Goal: Task Accomplishment & Management: Complete application form

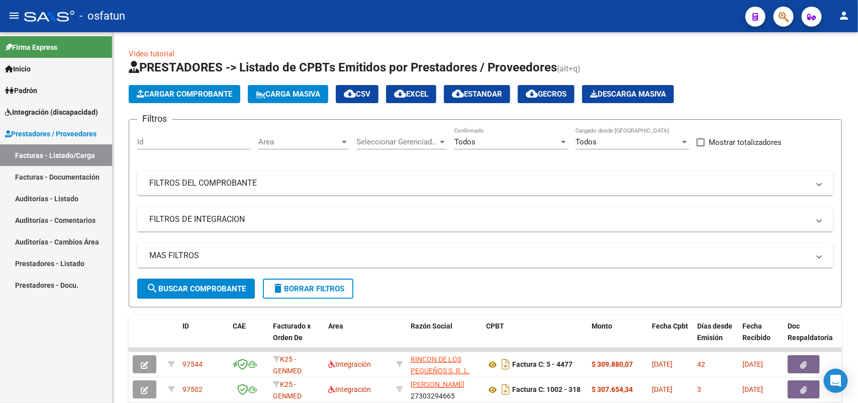
click at [182, 89] on span "Cargar Comprobante" at bounding box center [185, 93] width 96 height 9
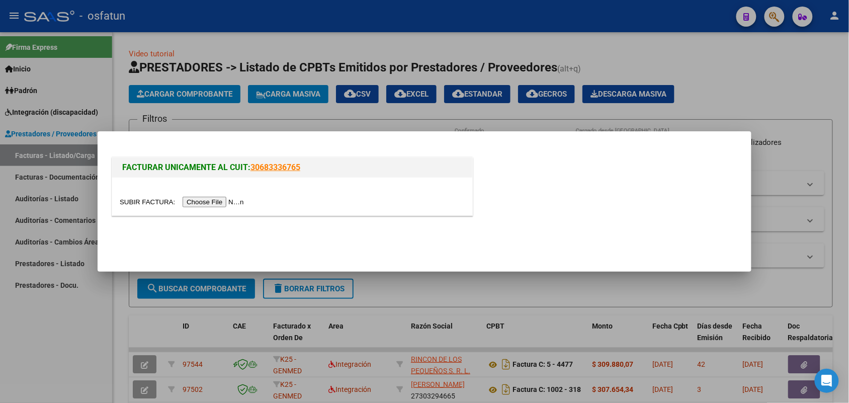
click at [211, 201] on input "file" at bounding box center [183, 202] width 127 height 11
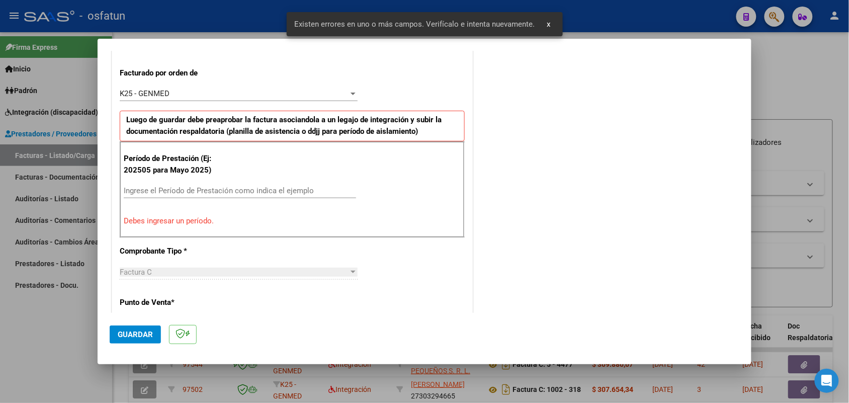
scroll to position [332, 0]
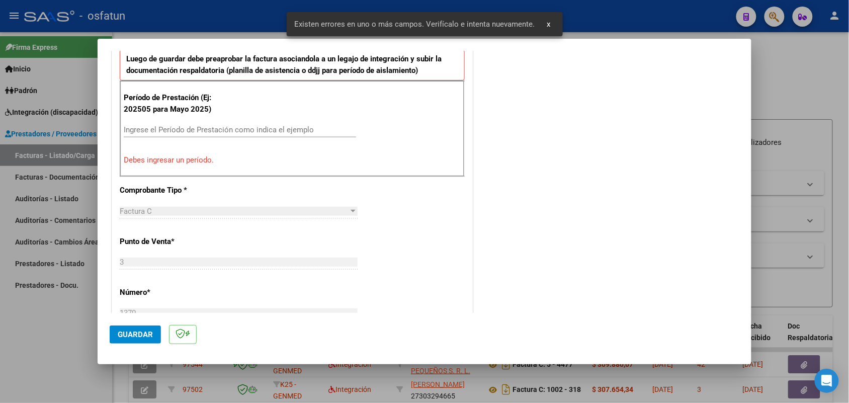
click at [167, 129] on input "Ingrese el Período de Prestación como indica el ejemplo" at bounding box center [240, 129] width 232 height 9
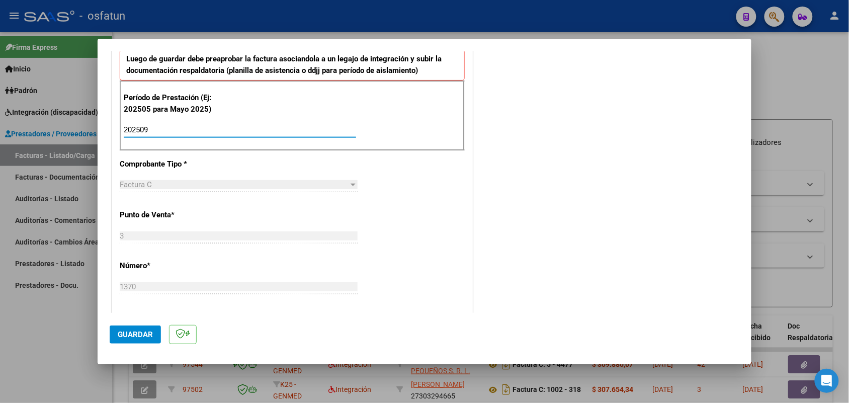
type input "202509"
click at [141, 337] on span "Guardar" at bounding box center [135, 334] width 35 height 9
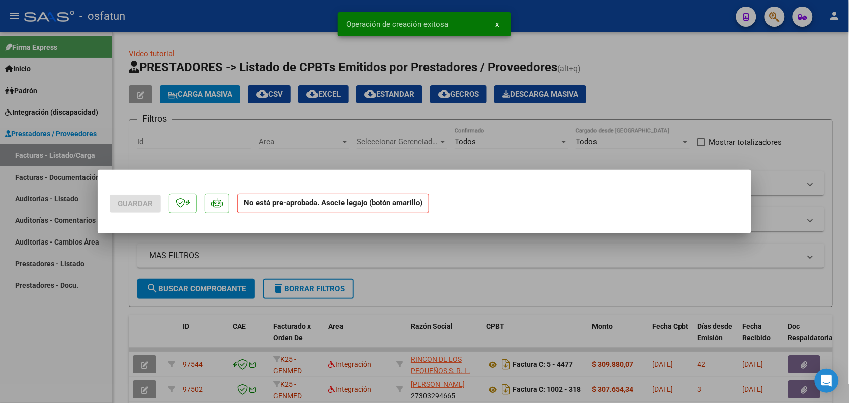
scroll to position [0, 0]
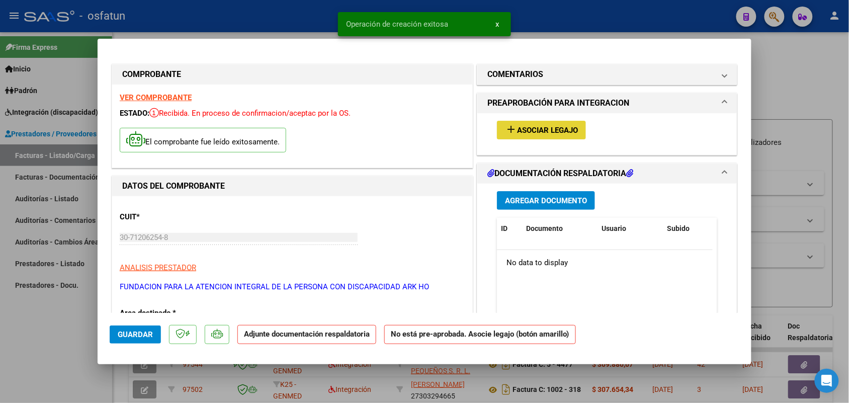
click at [519, 126] on span "Asociar Legajo" at bounding box center [547, 130] width 61 height 9
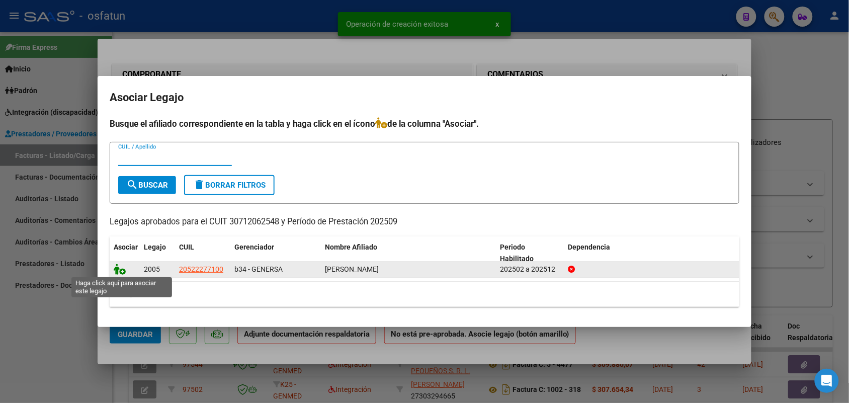
click at [117, 268] on icon at bounding box center [120, 268] width 12 height 11
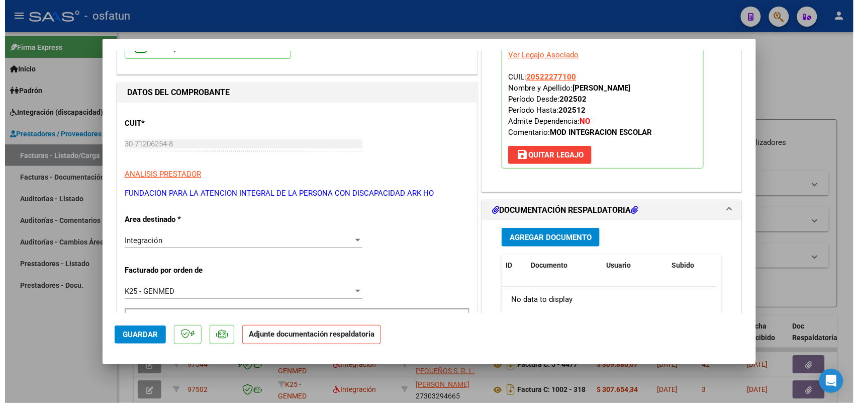
scroll to position [126, 0]
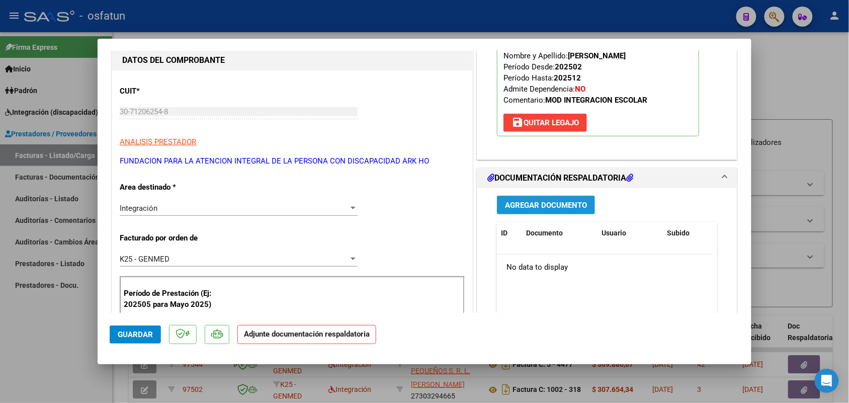
click at [521, 204] on span "Agregar Documento" at bounding box center [546, 205] width 82 height 9
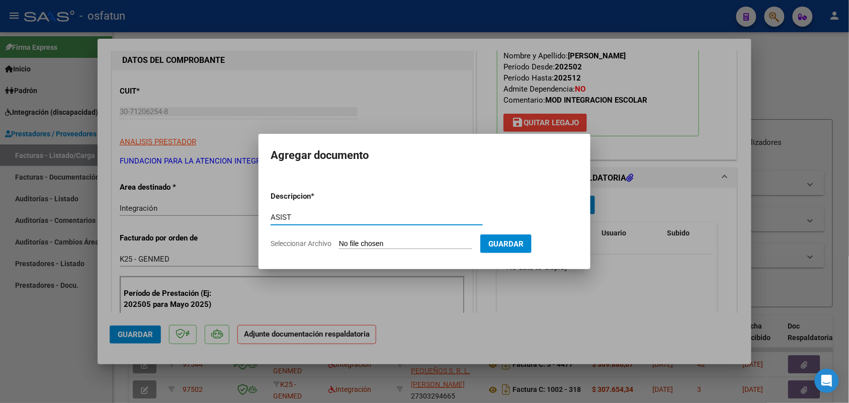
type input "ASIST"
click at [395, 239] on input "Seleccionar Archivo" at bounding box center [405, 244] width 133 height 10
type input "C:\fakepath\PL ARKHO [DATE].jpg"
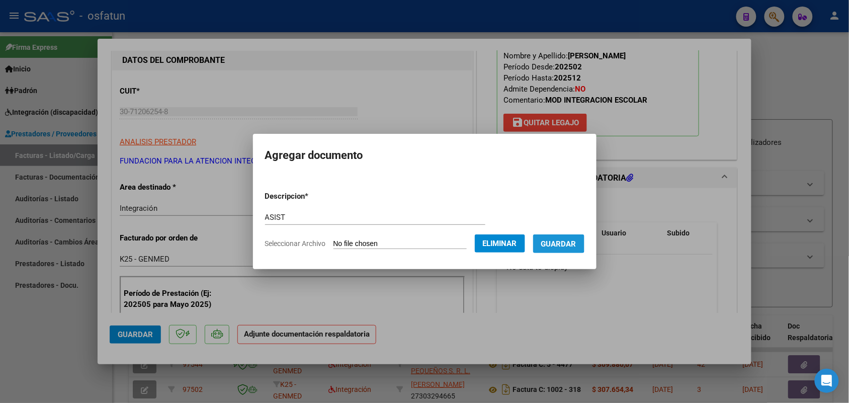
click at [569, 242] on span "Guardar" at bounding box center [558, 243] width 35 height 9
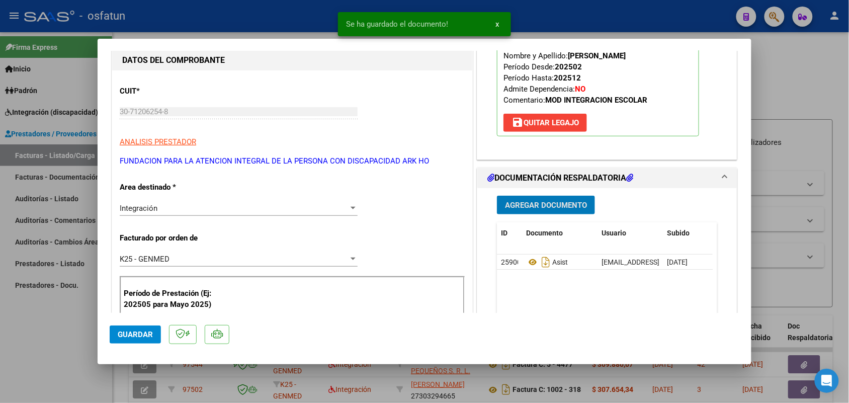
click at [140, 331] on span "Guardar" at bounding box center [135, 334] width 35 height 9
click at [64, 316] on div at bounding box center [424, 201] width 849 height 403
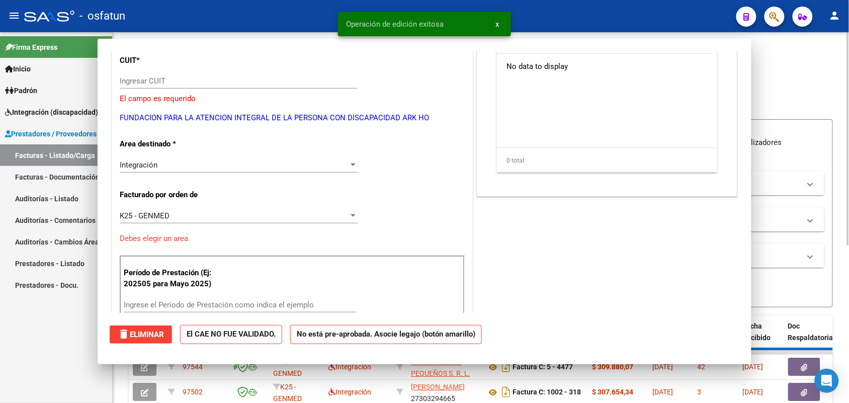
scroll to position [0, 0]
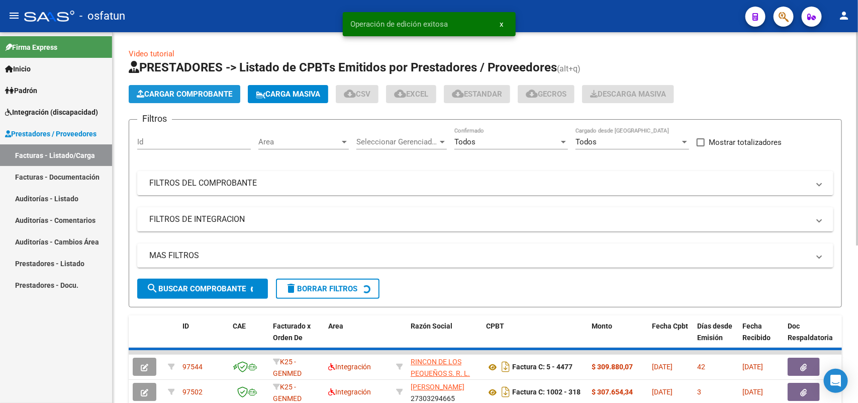
click at [197, 92] on span "Cargar Comprobante" at bounding box center [185, 93] width 96 height 9
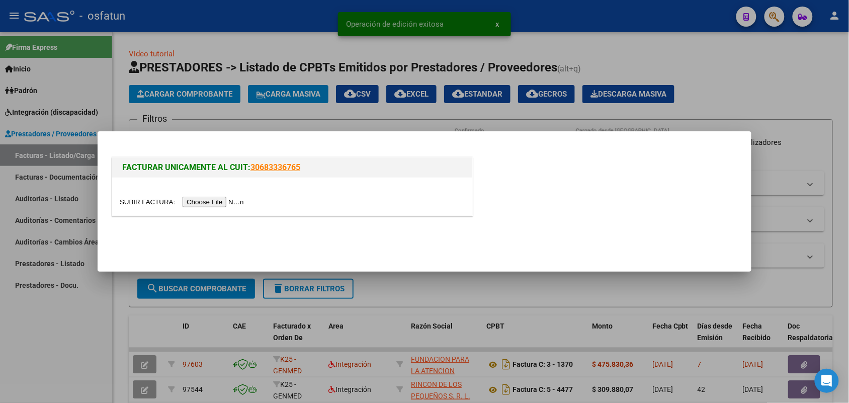
click at [212, 201] on input "file" at bounding box center [183, 202] width 127 height 11
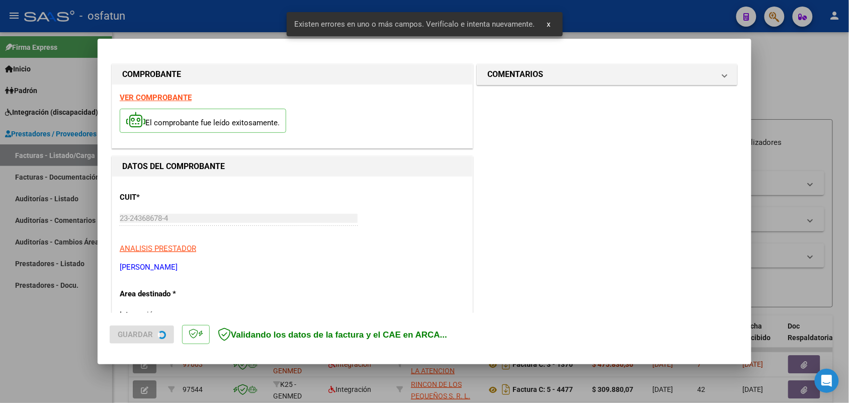
scroll to position [252, 0]
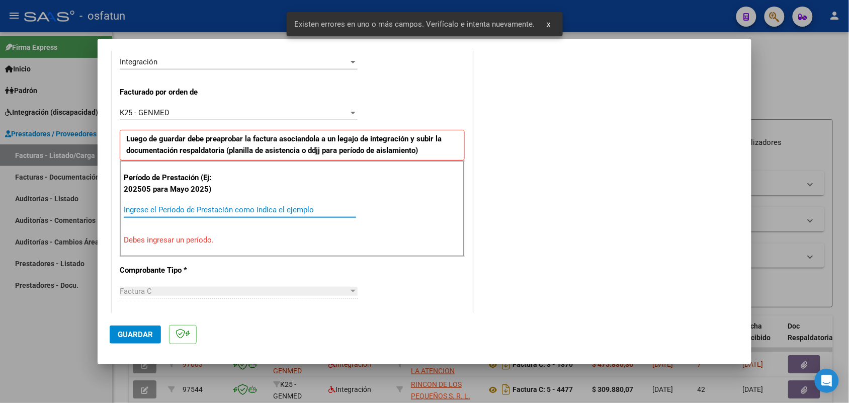
click at [207, 204] on div "Ingrese el Período de Prestación como indica el ejemplo" at bounding box center [240, 209] width 232 height 15
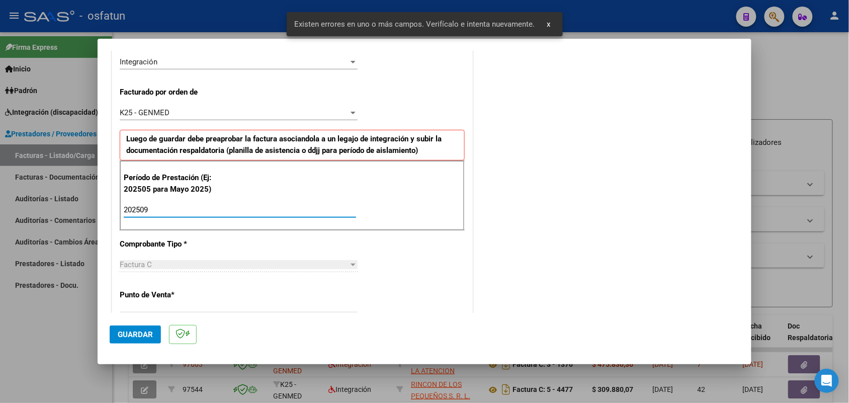
type input "202509"
click at [144, 333] on span "Guardar" at bounding box center [135, 334] width 35 height 9
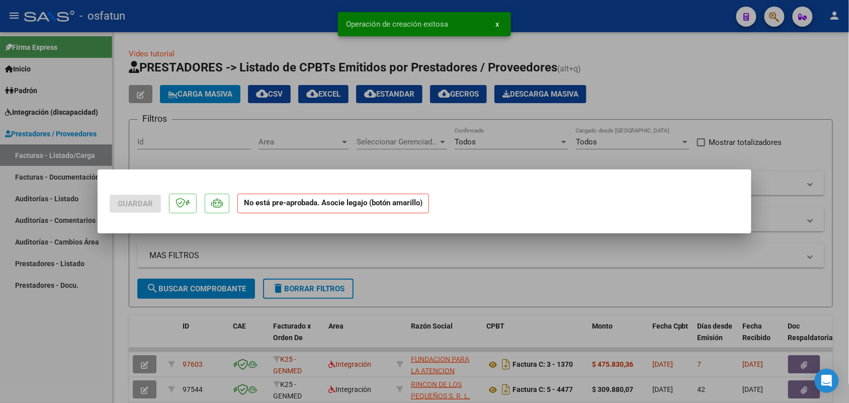
scroll to position [0, 0]
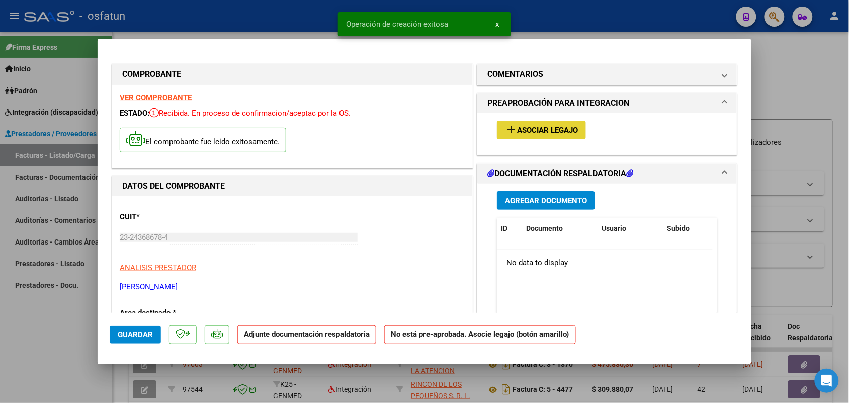
click at [539, 132] on span "Asociar Legajo" at bounding box center [547, 130] width 61 height 9
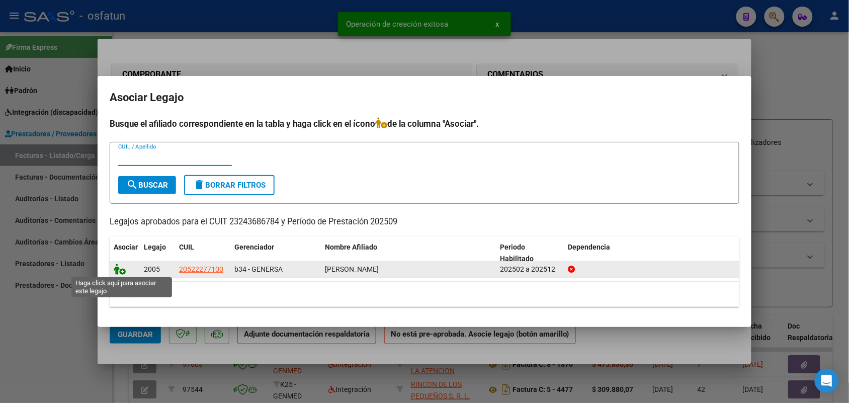
click at [117, 267] on icon at bounding box center [120, 268] width 12 height 11
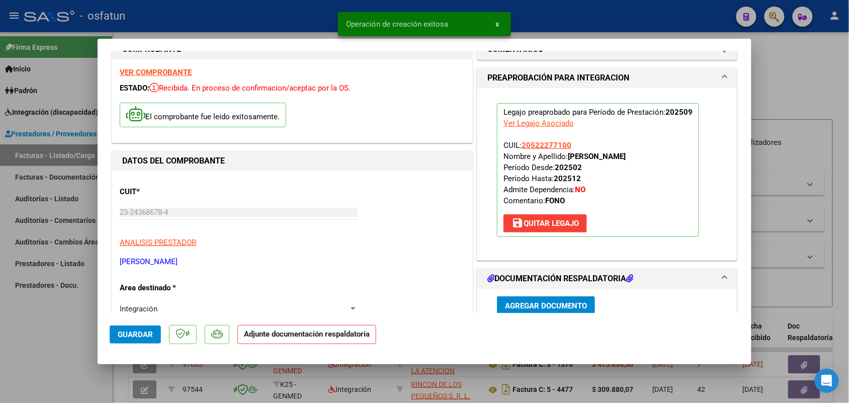
scroll to position [126, 0]
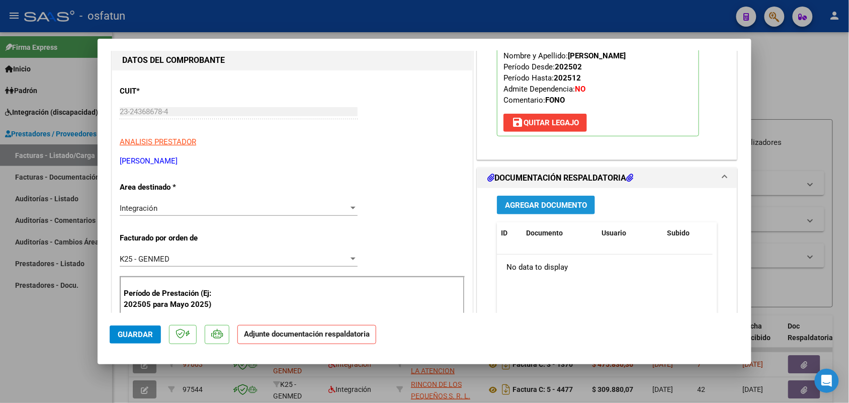
click at [531, 211] on button "Agregar Documento" at bounding box center [546, 205] width 98 height 19
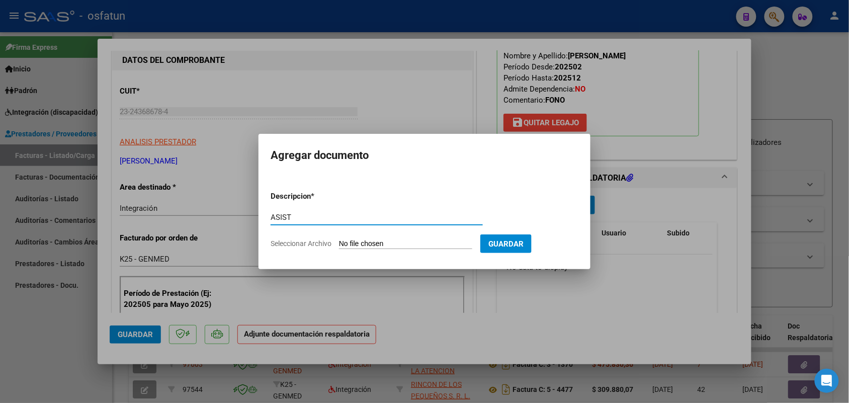
type input "ASIST"
click at [396, 241] on input "Seleccionar Archivo" at bounding box center [405, 244] width 133 height 10
type input "C:\fakepath\FC FONO SEPT.pdf"
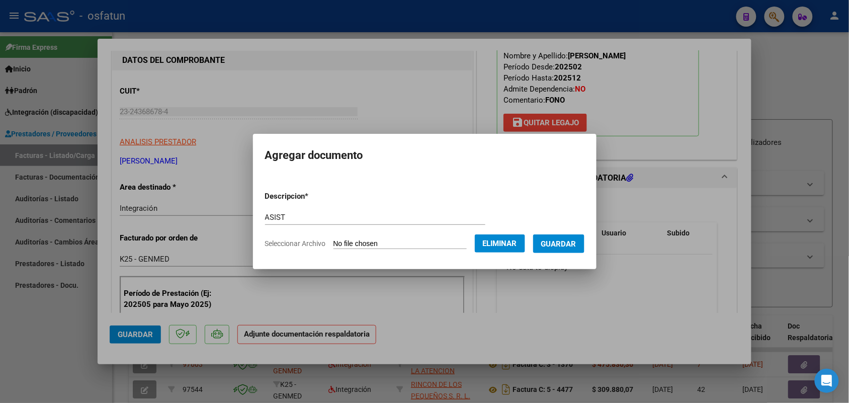
click at [568, 242] on span "Guardar" at bounding box center [558, 243] width 35 height 9
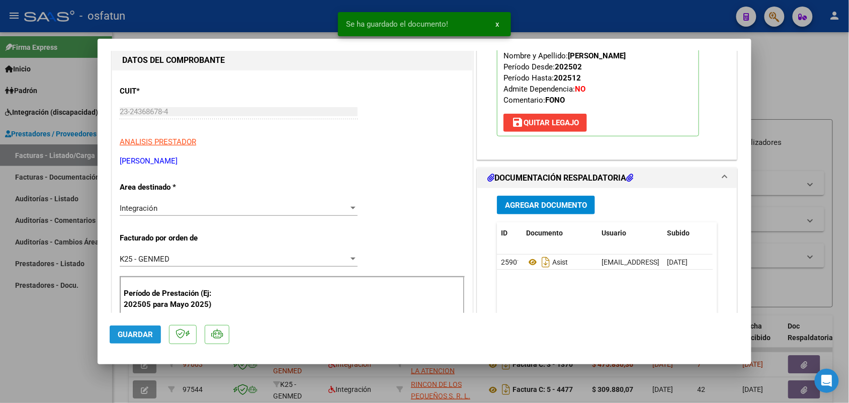
click at [132, 331] on span "Guardar" at bounding box center [135, 334] width 35 height 9
click at [51, 329] on div at bounding box center [424, 201] width 849 height 403
type input "$ 0,00"
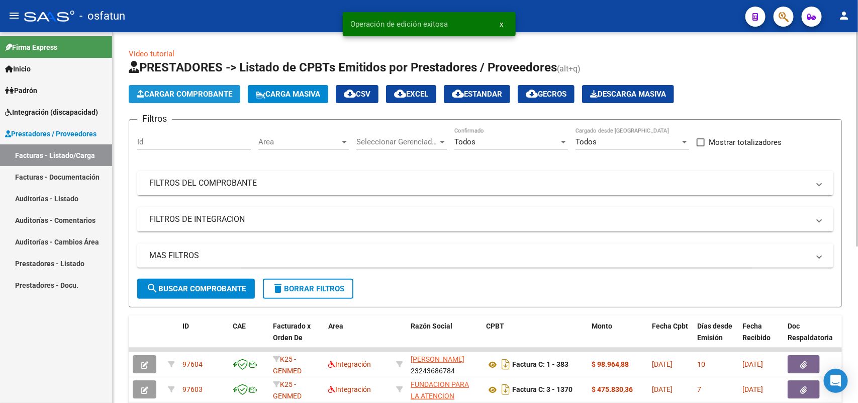
click at [212, 94] on span "Cargar Comprobante" at bounding box center [185, 93] width 96 height 9
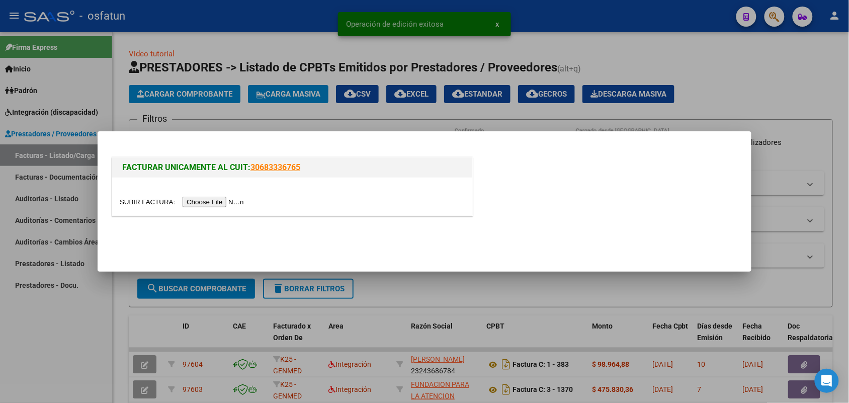
click at [212, 205] on input "file" at bounding box center [183, 202] width 127 height 11
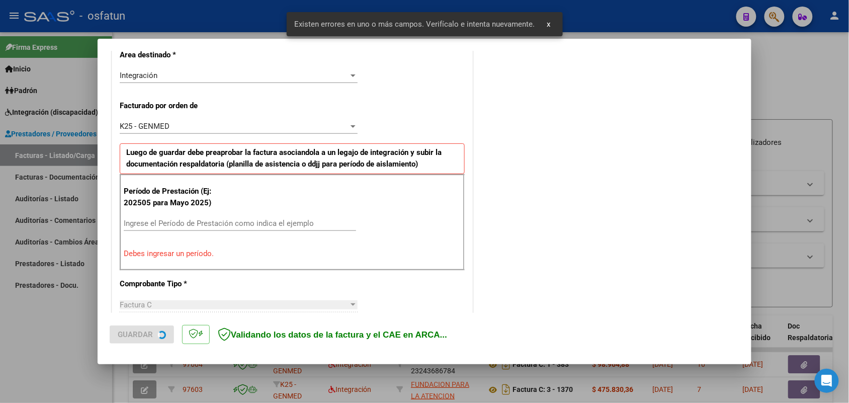
scroll to position [252, 0]
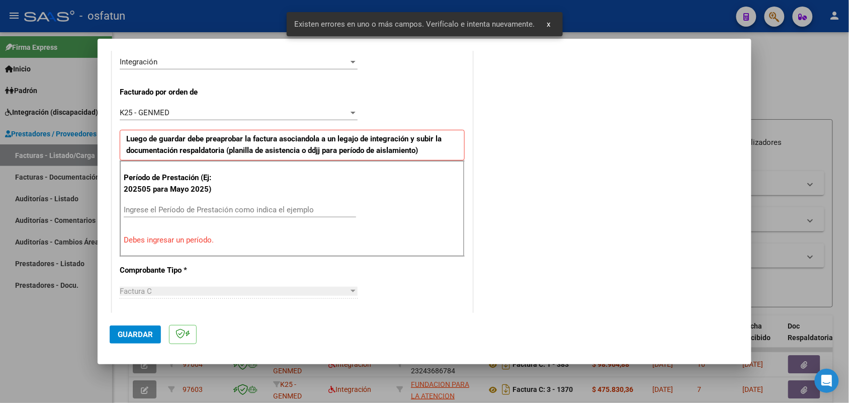
click at [197, 207] on input "Ingrese el Período de Prestación como indica el ejemplo" at bounding box center [240, 209] width 232 height 9
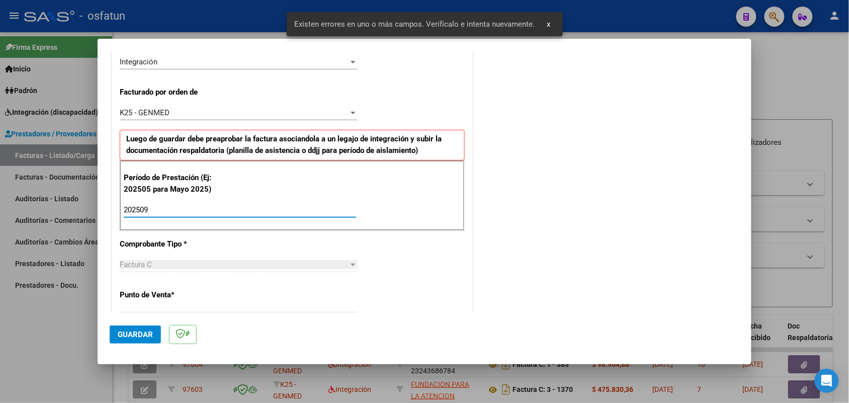
type input "202509"
click at [127, 330] on span "Guardar" at bounding box center [135, 334] width 35 height 9
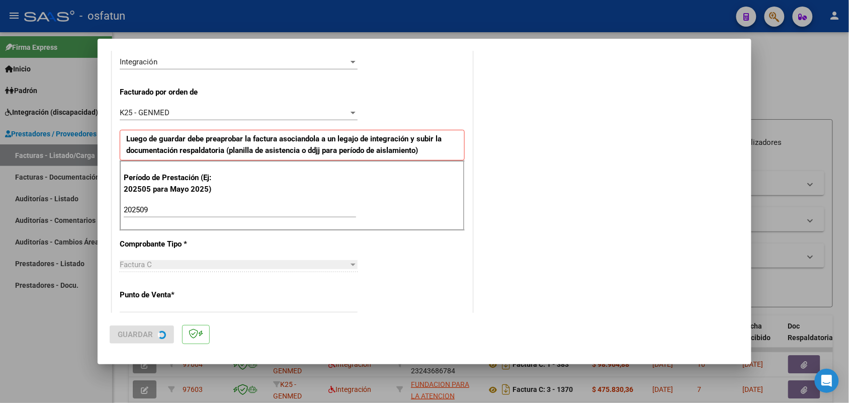
scroll to position [0, 0]
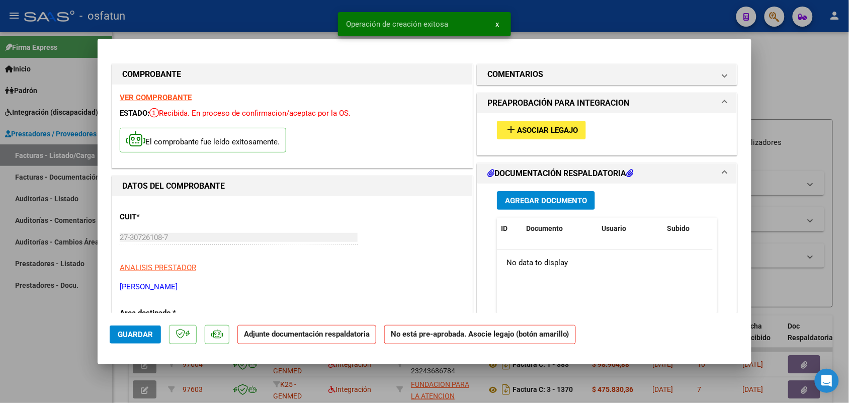
click at [517, 129] on span "Asociar Legajo" at bounding box center [547, 130] width 61 height 9
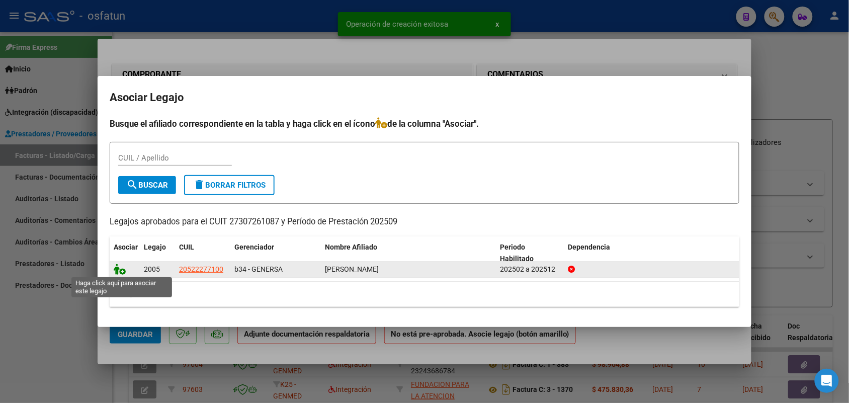
click at [117, 273] on icon at bounding box center [120, 268] width 12 height 11
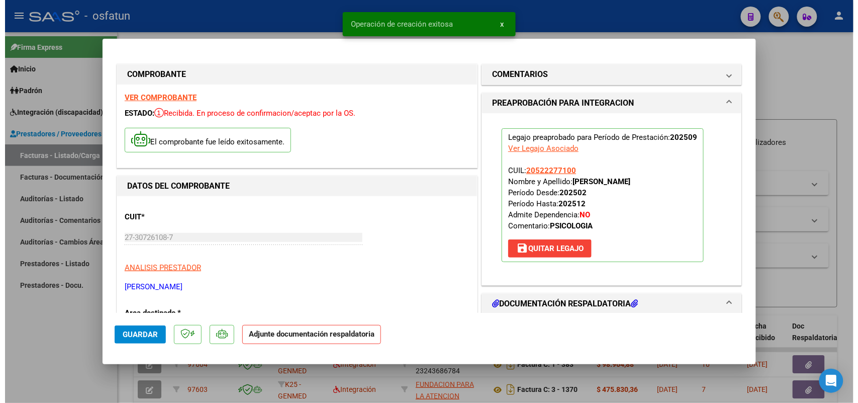
scroll to position [189, 0]
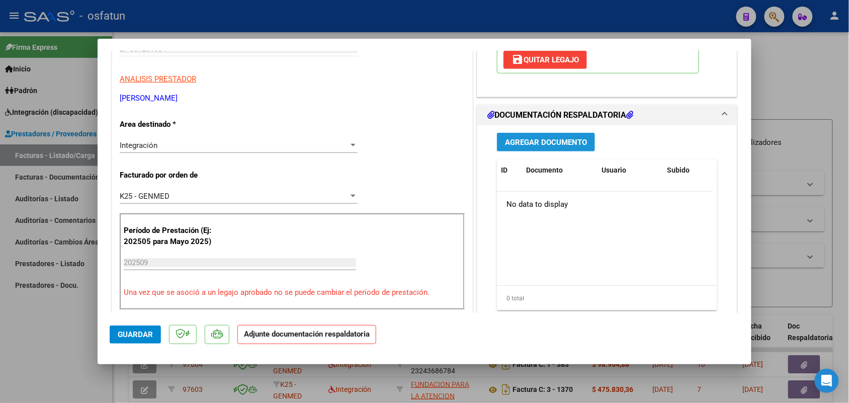
click at [536, 145] on span "Agregar Documento" at bounding box center [546, 142] width 82 height 9
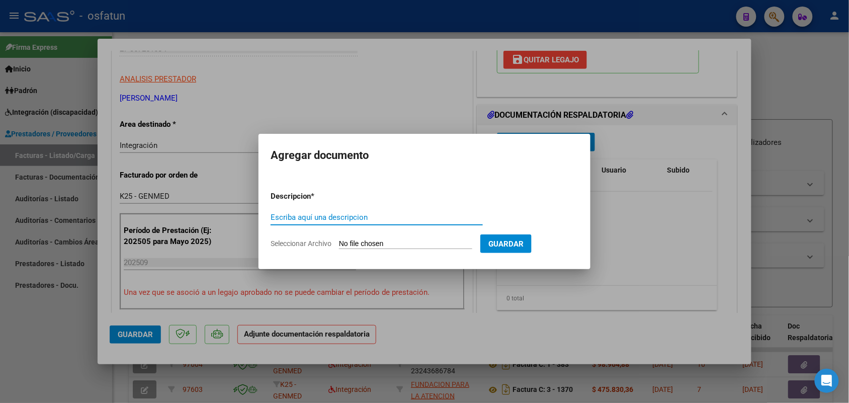
click at [347, 216] on input "Escriba aquí una descripcion" at bounding box center [376, 217] width 212 height 9
type input "ASIST"
click at [374, 242] on input "Seleccionar Archivo" at bounding box center [405, 244] width 133 height 10
type input "C:\fakepath\PL PSICOLOGIA SEPTIEM 2025.pdf"
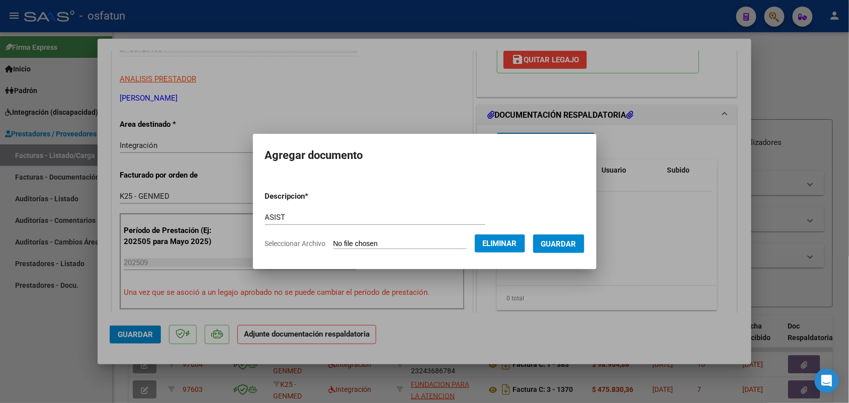
click at [574, 239] on span "Guardar" at bounding box center [558, 243] width 35 height 9
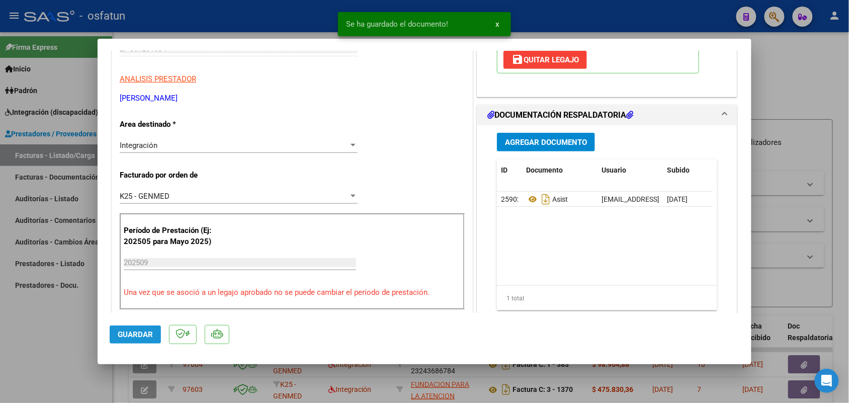
click at [144, 332] on span "Guardar" at bounding box center [135, 334] width 35 height 9
click at [23, 331] on div at bounding box center [424, 201] width 849 height 403
type input "$ 0,00"
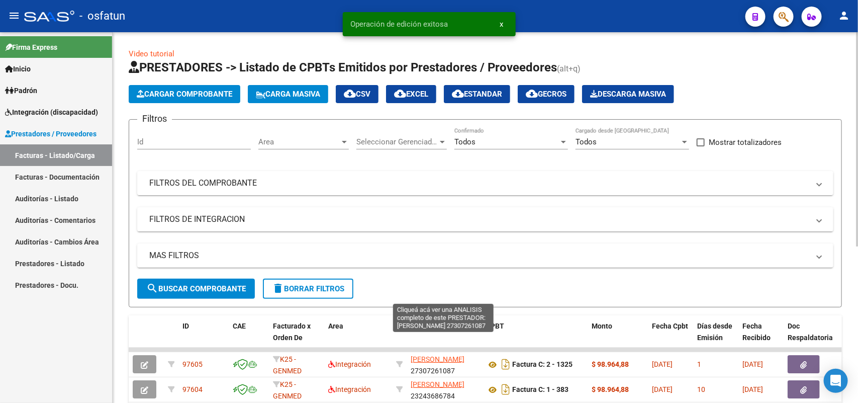
scroll to position [63, 0]
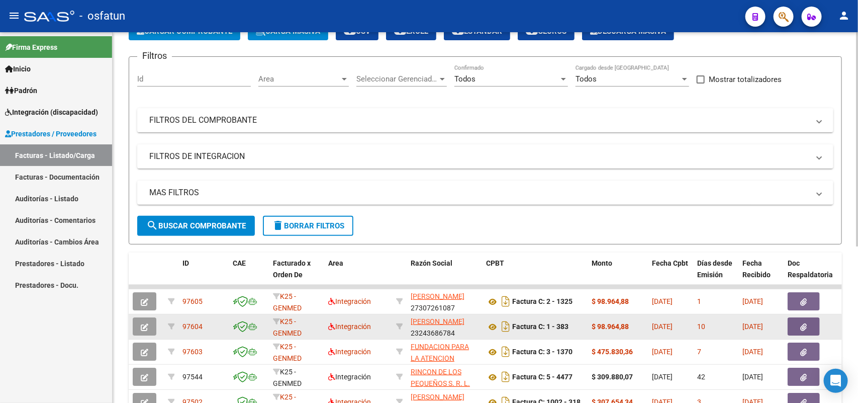
click at [806, 318] on button "button" at bounding box center [804, 326] width 32 height 18
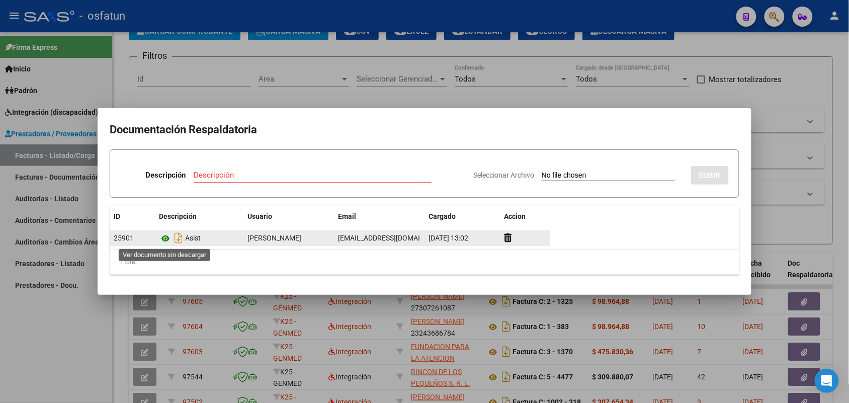
click at [166, 234] on icon at bounding box center [165, 238] width 13 height 12
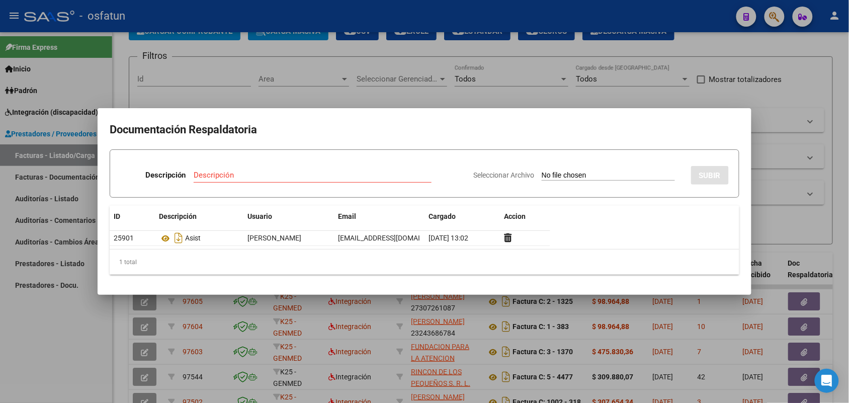
click at [544, 97] on div at bounding box center [424, 201] width 849 height 403
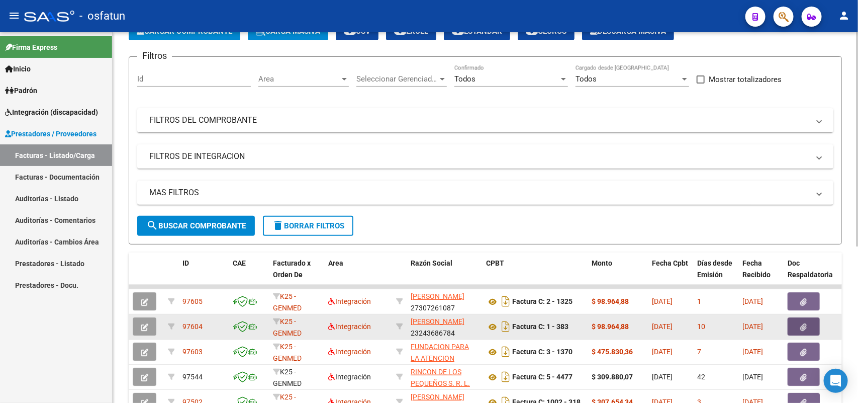
click at [805, 323] on icon "button" at bounding box center [804, 327] width 7 height 8
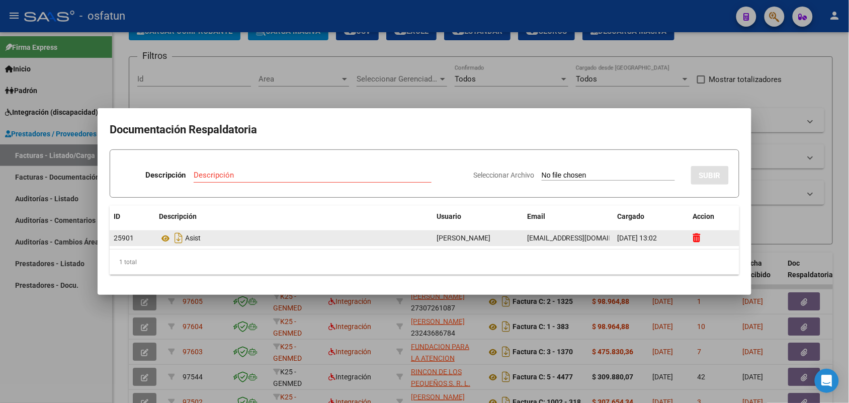
drag, startPoint x: 700, startPoint y: 235, endPoint x: 695, endPoint y: 235, distance: 5.1
click at [700, 235] on div at bounding box center [714, 238] width 42 height 12
click at [695, 237] on icon at bounding box center [697, 238] width 8 height 10
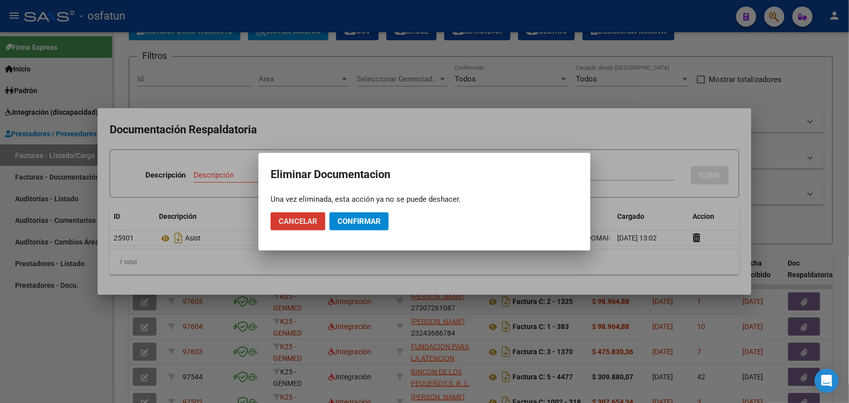
click at [356, 215] on button "Confirmar" at bounding box center [358, 221] width 59 height 18
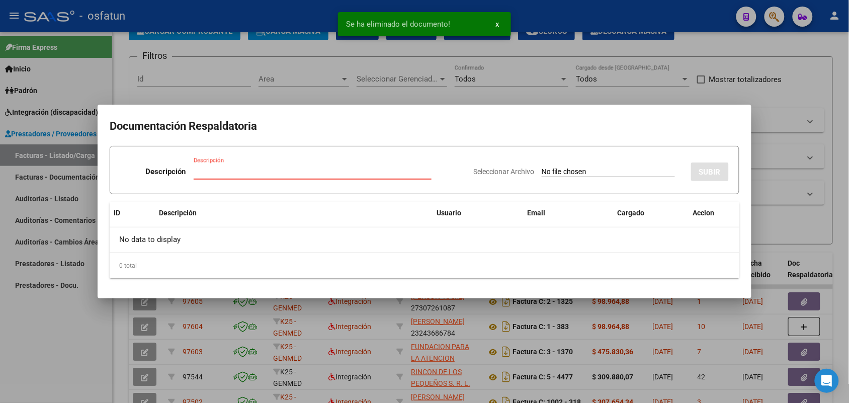
click at [214, 168] on input "Descripción" at bounding box center [313, 171] width 238 height 9
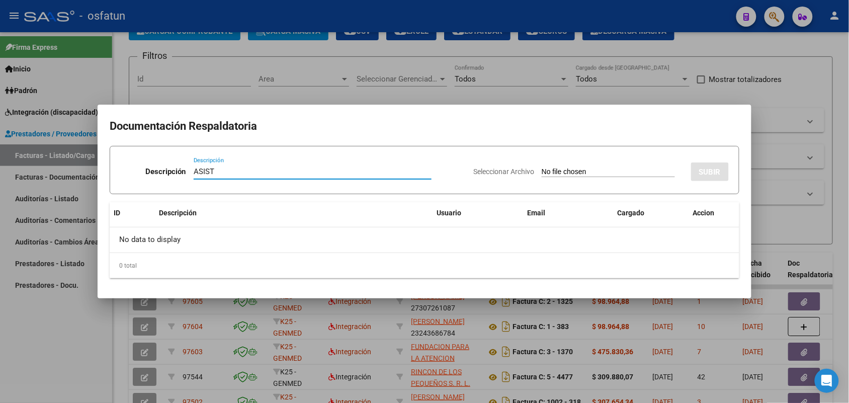
type input "ASIST"
click at [555, 171] on input "Seleccionar Archivo" at bounding box center [607, 172] width 133 height 10
type input "C:\fakepath\FC FONO SEPT.pdf"
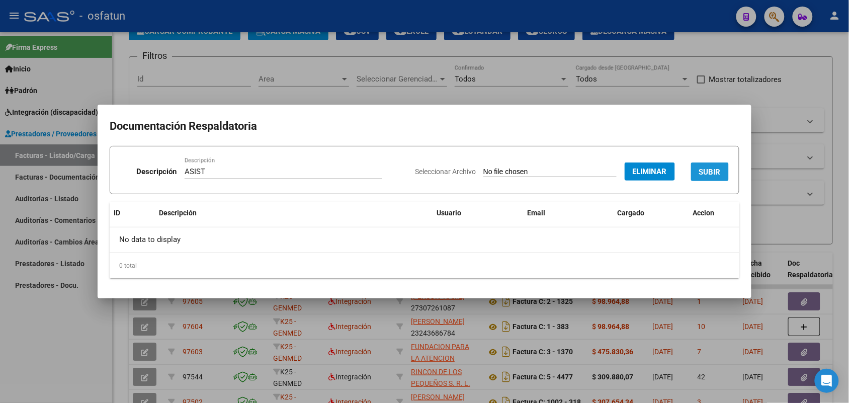
click at [709, 165] on button "SUBIR" at bounding box center [710, 171] width 38 height 19
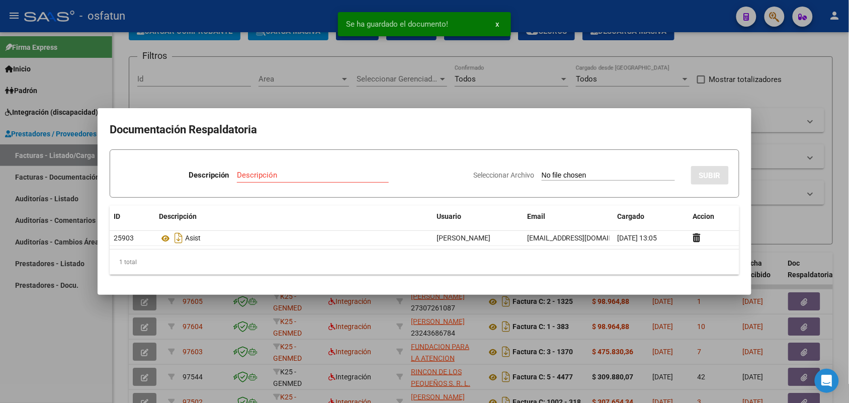
click at [835, 139] on div at bounding box center [424, 201] width 849 height 403
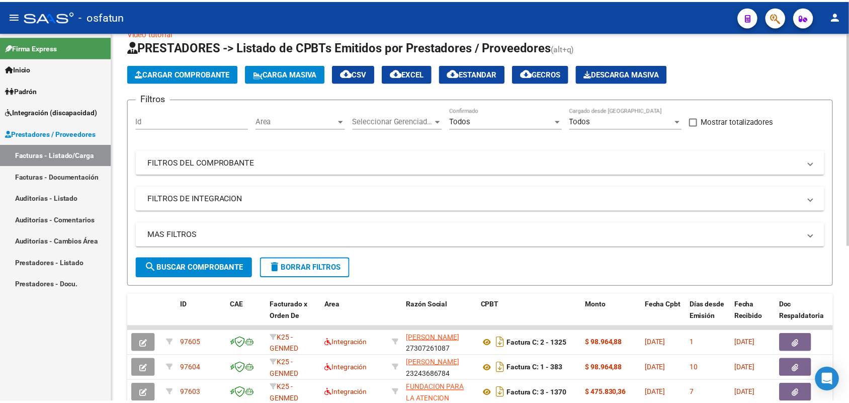
scroll to position [0, 0]
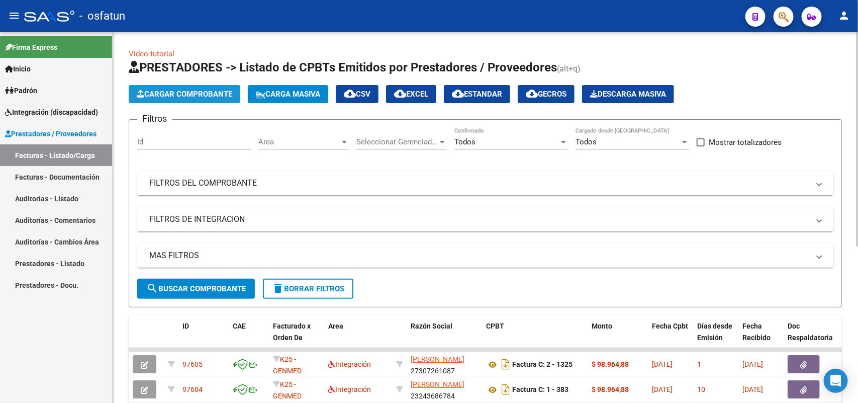
click at [190, 89] on span "Cargar Comprobante" at bounding box center [185, 93] width 96 height 9
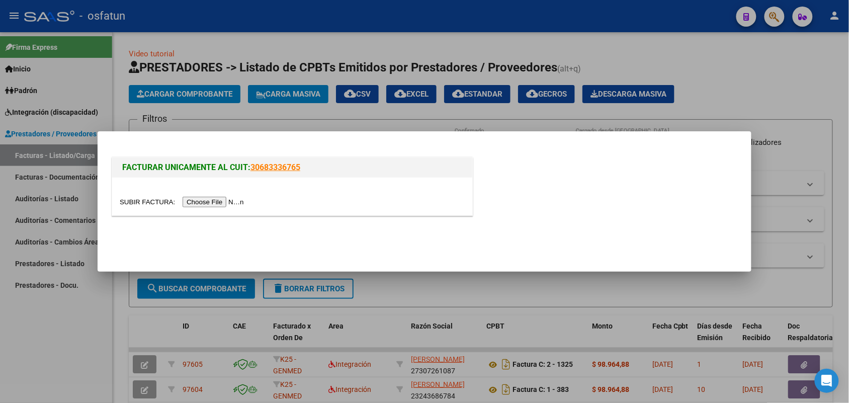
click at [225, 202] on input "file" at bounding box center [183, 202] width 127 height 11
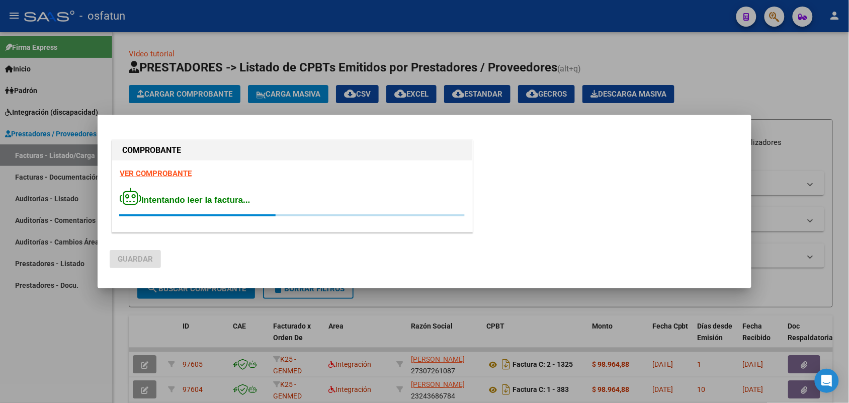
click at [96, 320] on div at bounding box center [424, 201] width 849 height 403
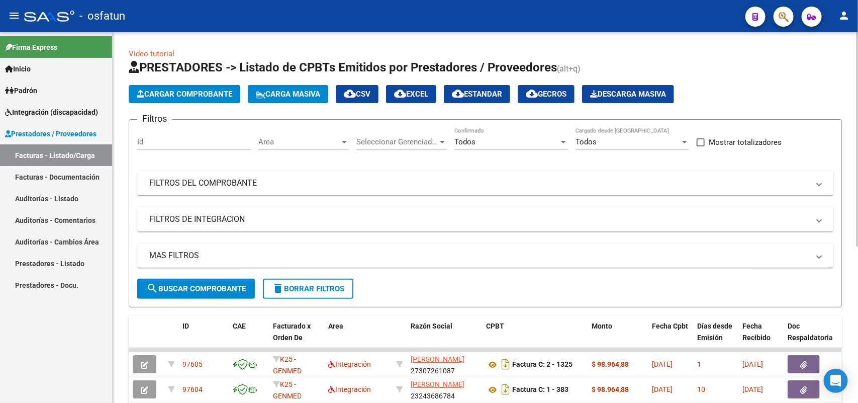
click at [164, 91] on span "Cargar Comprobante" at bounding box center [185, 93] width 96 height 9
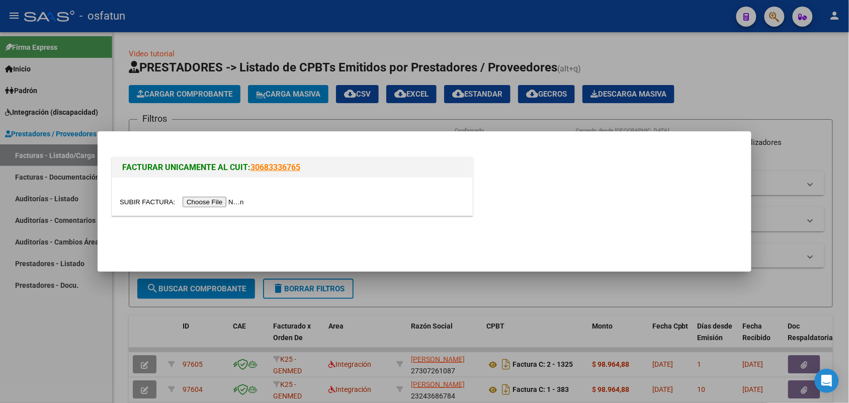
click at [210, 202] on input "file" at bounding box center [183, 202] width 127 height 11
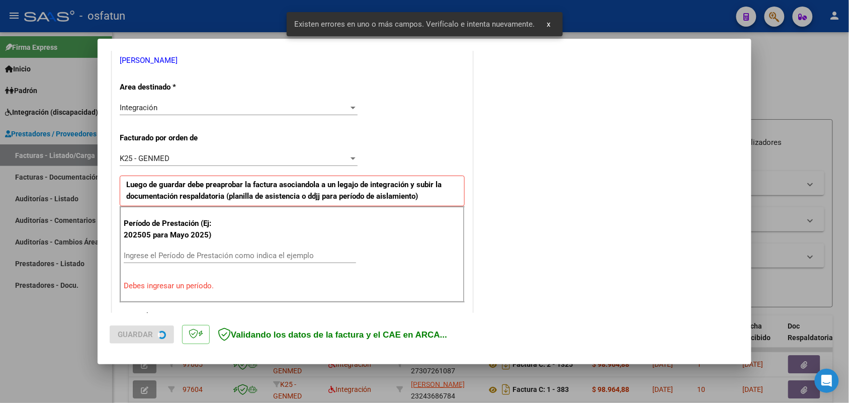
scroll to position [252, 0]
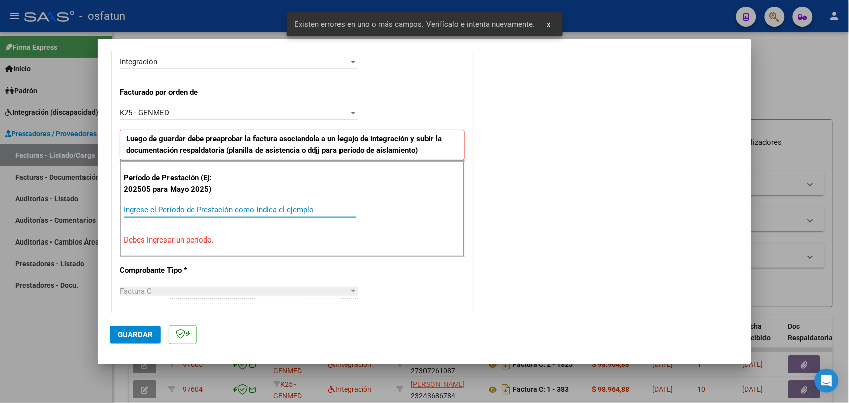
click at [215, 208] on input "Ingrese el Período de Prestación como indica el ejemplo" at bounding box center [240, 209] width 232 height 9
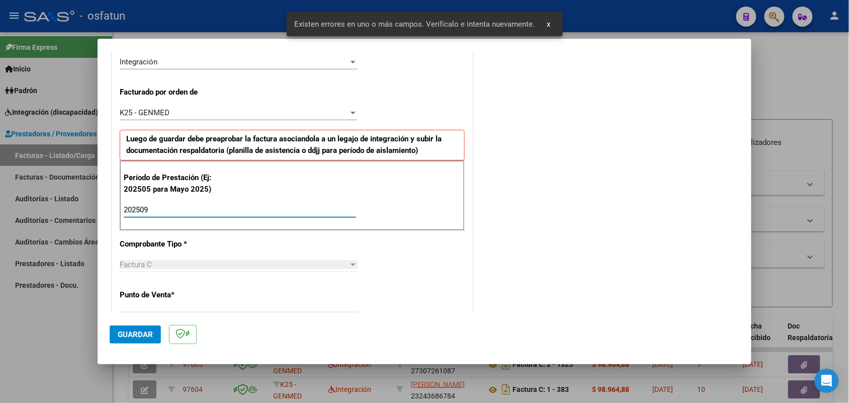
type input "202509"
click at [136, 330] on span "Guardar" at bounding box center [135, 334] width 35 height 9
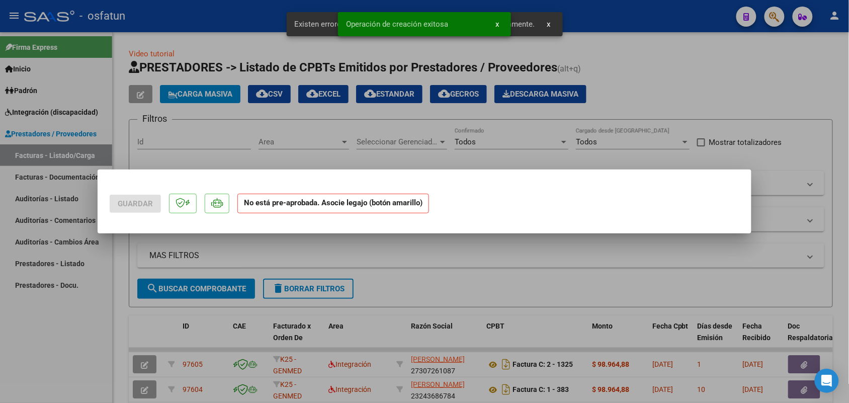
scroll to position [0, 0]
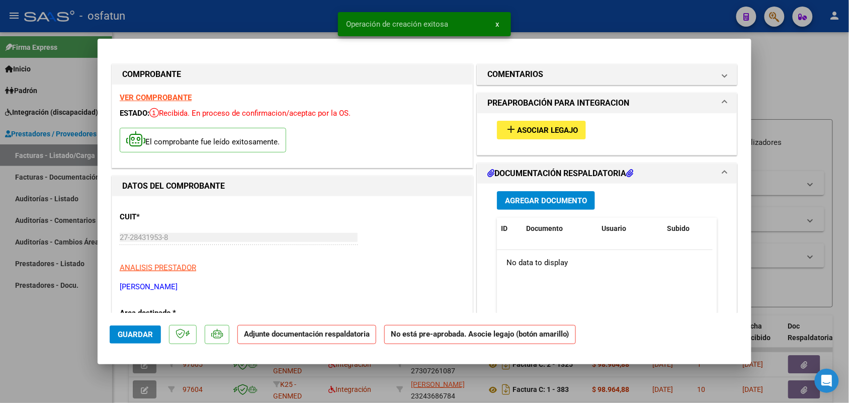
click at [549, 119] on div "add Asociar Legajo" at bounding box center [606, 130] width 235 height 34
click at [546, 135] on button "add Asociar Legajo" at bounding box center [541, 130] width 89 height 19
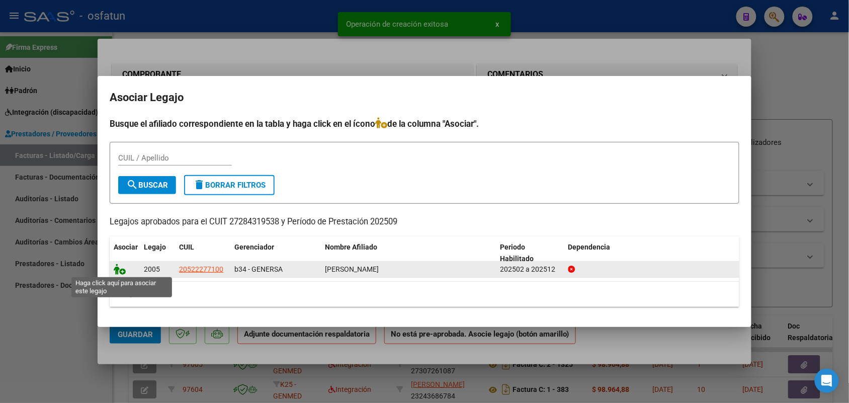
click at [119, 267] on icon at bounding box center [120, 268] width 12 height 11
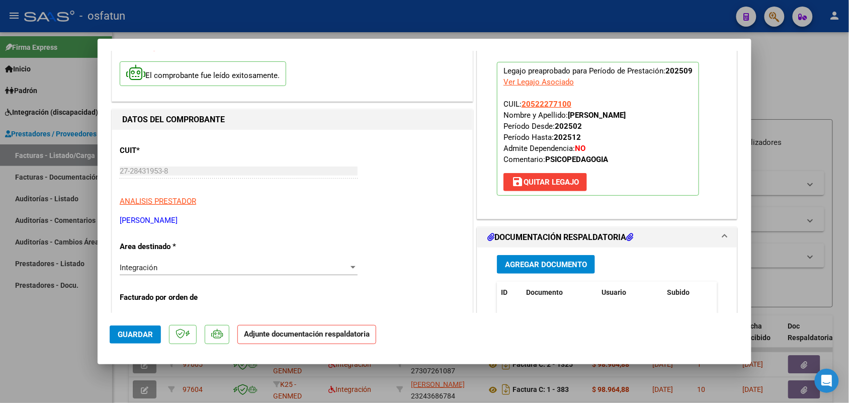
scroll to position [126, 0]
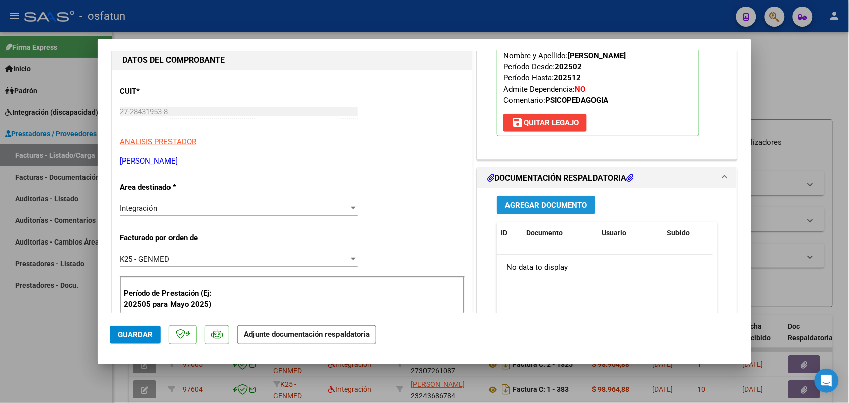
click at [535, 205] on span "Agregar Documento" at bounding box center [546, 205] width 82 height 9
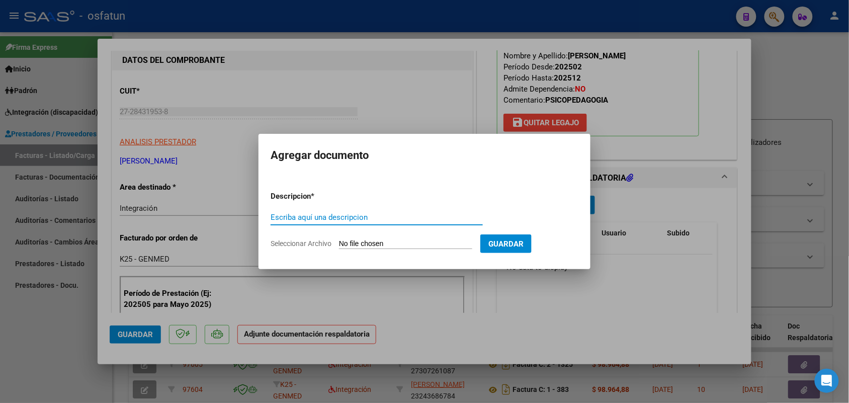
click at [318, 220] on input "Escriba aquí una descripcion" at bounding box center [376, 217] width 212 height 9
type input "ASIST"
click at [404, 240] on input "Seleccionar Archivo" at bounding box center [405, 244] width 133 height 10
type input "C:\fakepath\PL SEPT PSICOPE.pdf"
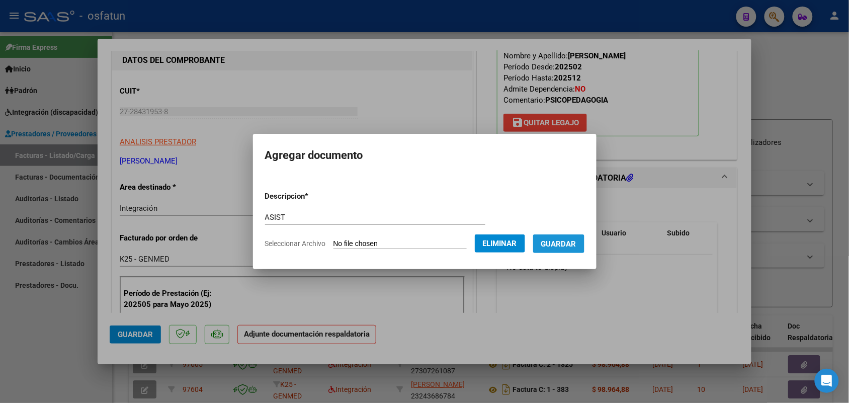
drag, startPoint x: 577, startPoint y: 244, endPoint x: 548, endPoint y: 240, distance: 28.9
click at [576, 244] on span "Guardar" at bounding box center [558, 243] width 35 height 9
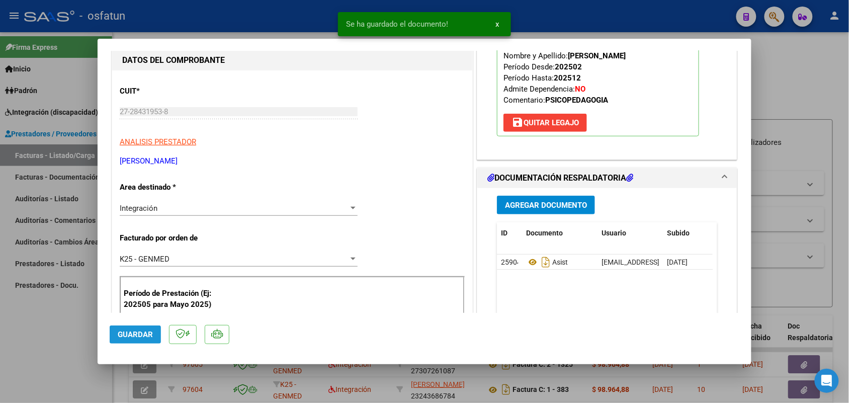
click at [142, 330] on span "Guardar" at bounding box center [135, 334] width 35 height 9
click at [64, 318] on div at bounding box center [424, 201] width 849 height 403
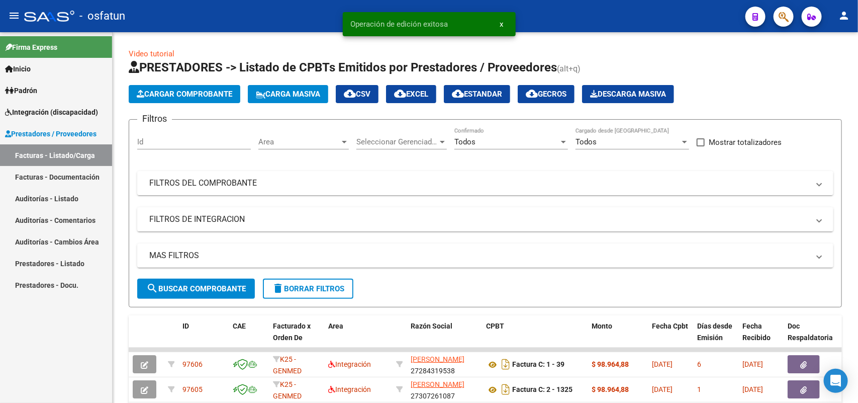
click at [50, 133] on span "Prestadores / Proveedores" at bounding box center [51, 133] width 92 height 11
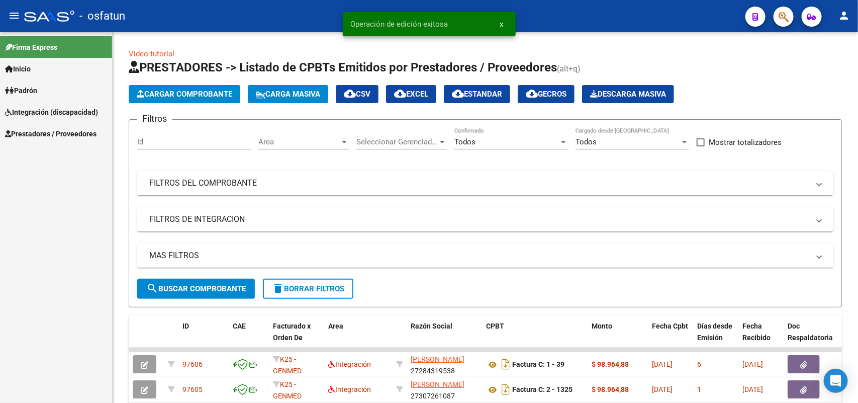
click at [61, 114] on span "Integración (discapacidad)" at bounding box center [51, 112] width 93 height 11
click at [34, 156] on link "Legajos" at bounding box center [56, 155] width 112 height 22
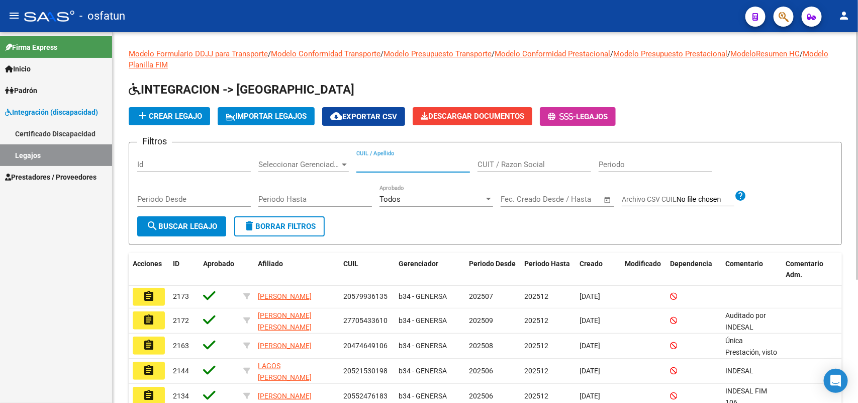
click at [396, 164] on input "CUIL / Apellido" at bounding box center [413, 164] width 114 height 9
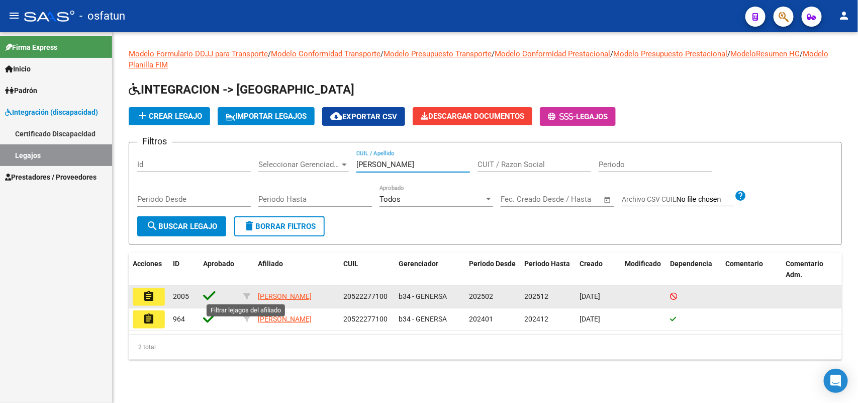
type input "[PERSON_NAME]"
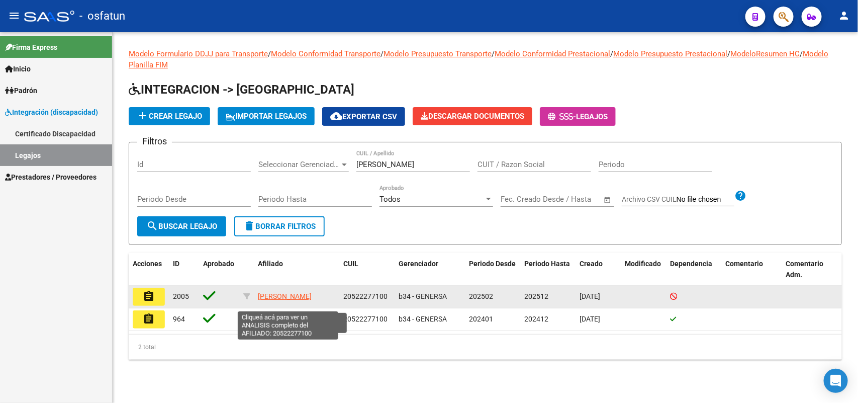
click at [269, 292] on span "[PERSON_NAME]" at bounding box center [285, 296] width 54 height 8
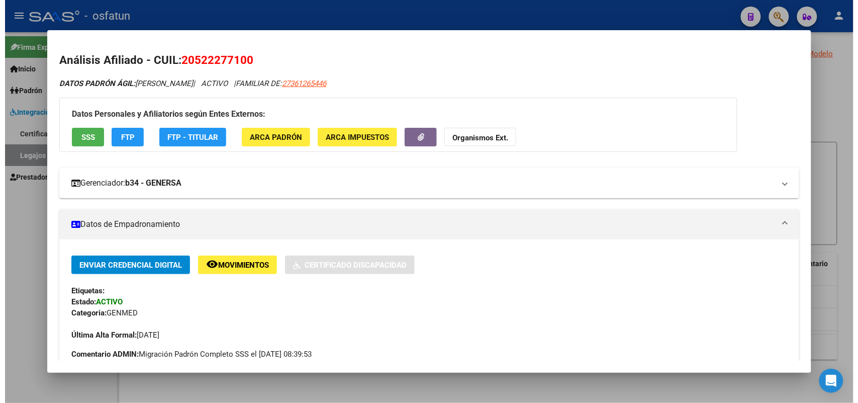
scroll to position [63, 0]
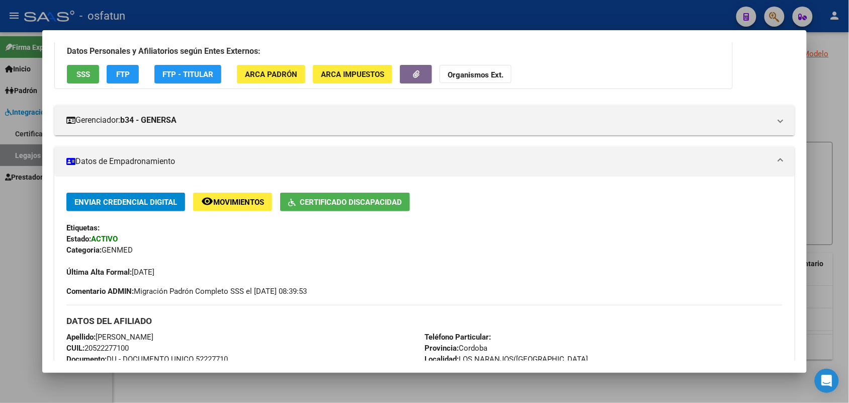
click at [587, 6] on div at bounding box center [424, 201] width 849 height 403
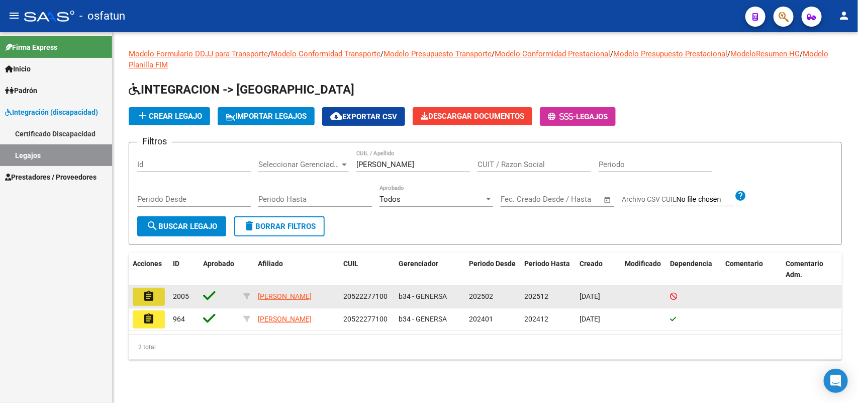
click at [147, 295] on mat-icon "assignment" at bounding box center [149, 296] width 12 height 12
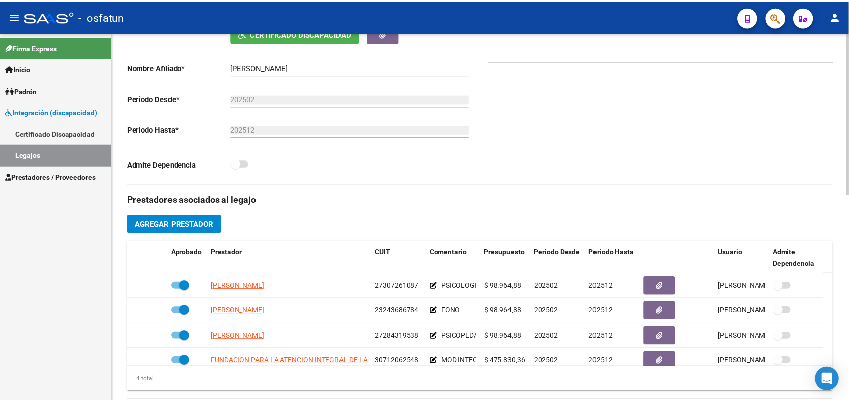
scroll to position [251, 0]
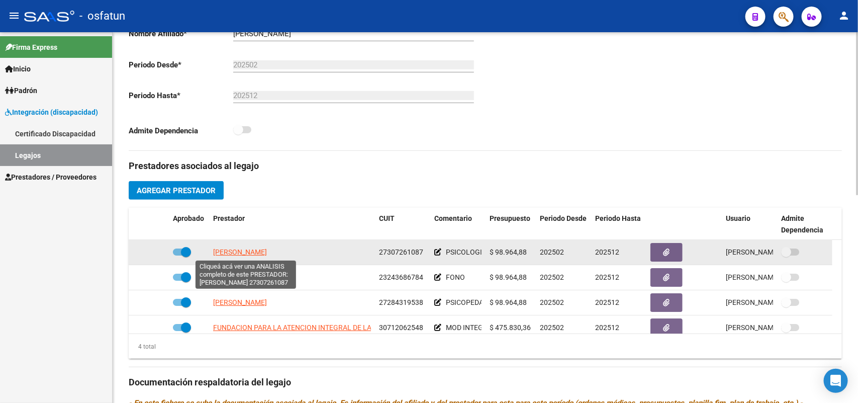
click at [256, 251] on span "[PERSON_NAME]" at bounding box center [240, 252] width 54 height 8
type textarea "27307261087"
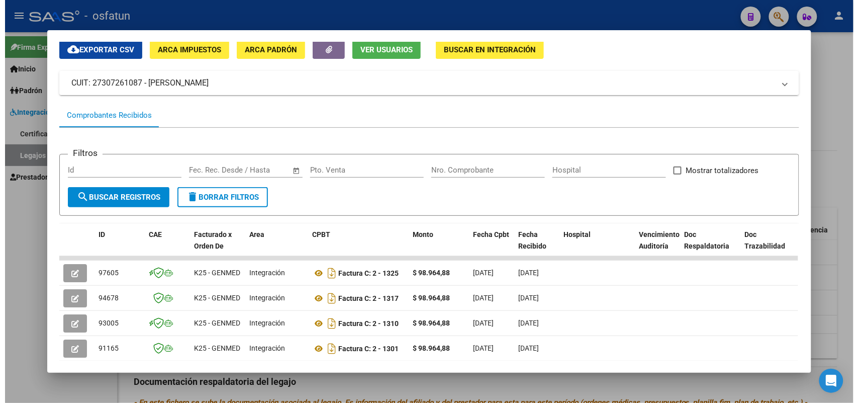
scroll to position [63, 0]
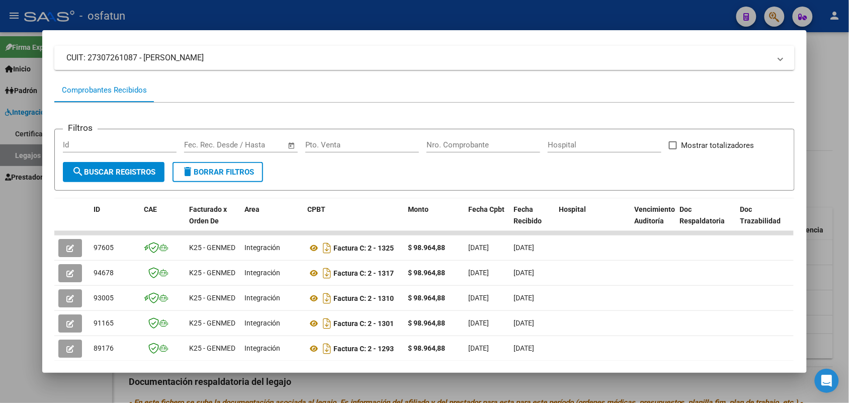
click at [838, 88] on div at bounding box center [424, 201] width 849 height 403
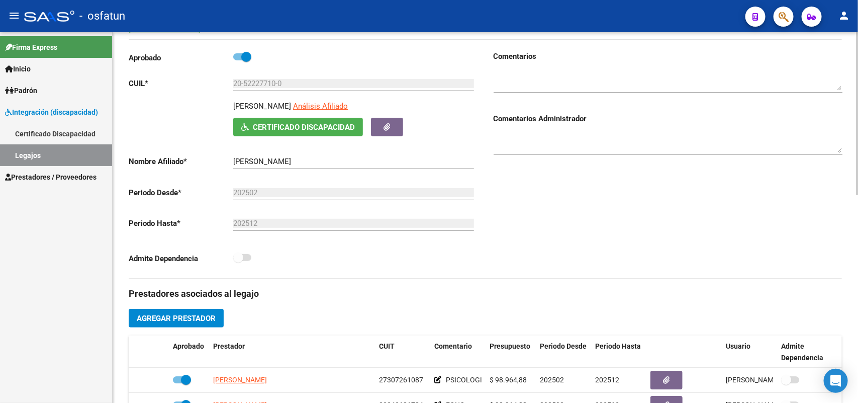
scroll to position [0, 0]
